Goal: Navigation & Orientation: Find specific page/section

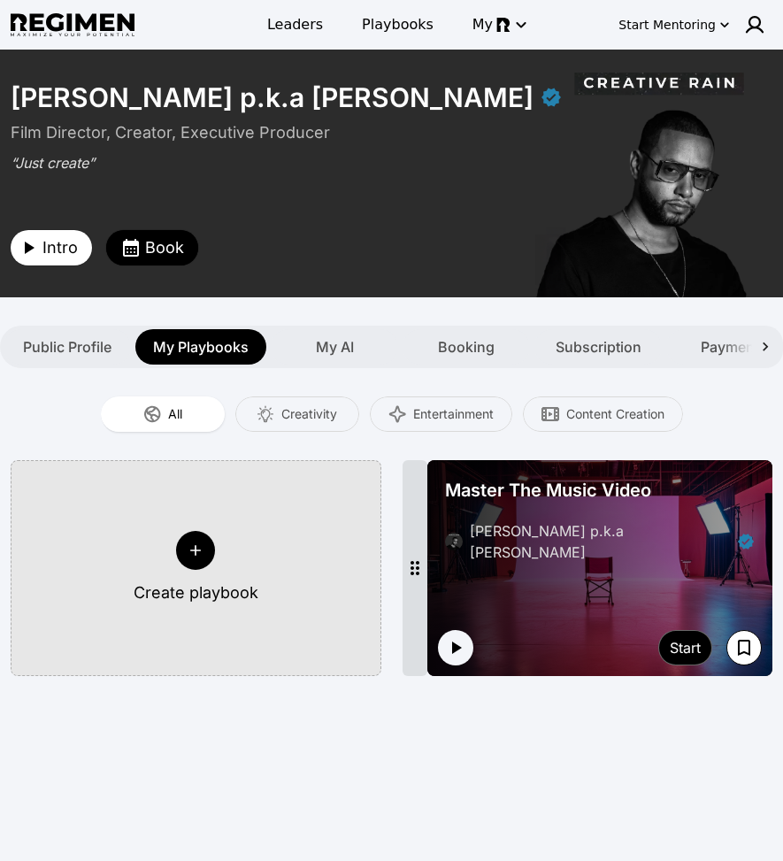
drag, startPoint x: 632, startPoint y: 240, endPoint x: 633, endPoint y: 229, distance: 10.7
click at [634, 233] on div "Film Director, Creator, Executive Producer “Just create” Intro Book" at bounding box center [392, 192] width 762 height 145
click at [287, 23] on span "Leaders" at bounding box center [295, 24] width 56 height 21
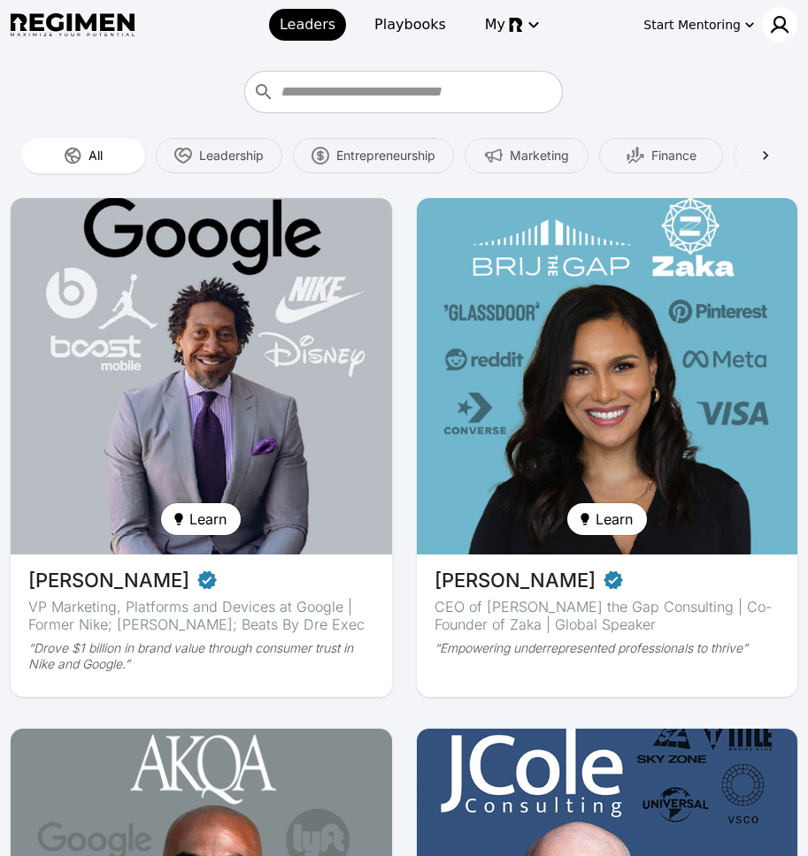
click at [776, 26] on img at bounding box center [779, 24] width 21 height 21
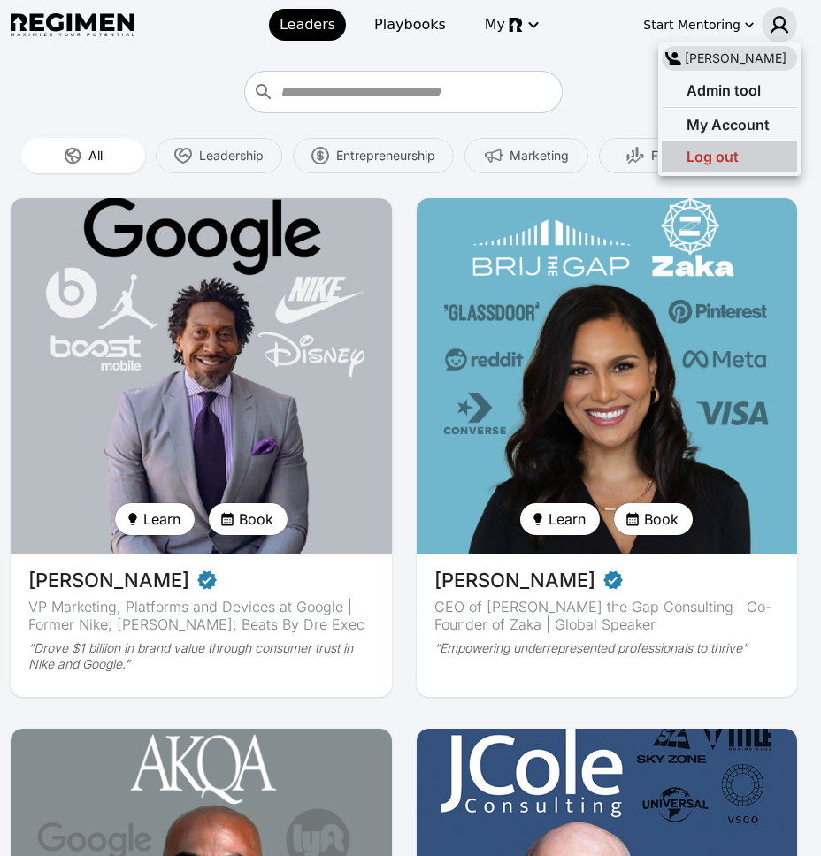
click at [742, 156] on div "Log out" at bounding box center [729, 157] width 135 height 32
